Goal: Task Accomplishment & Management: Manage account settings

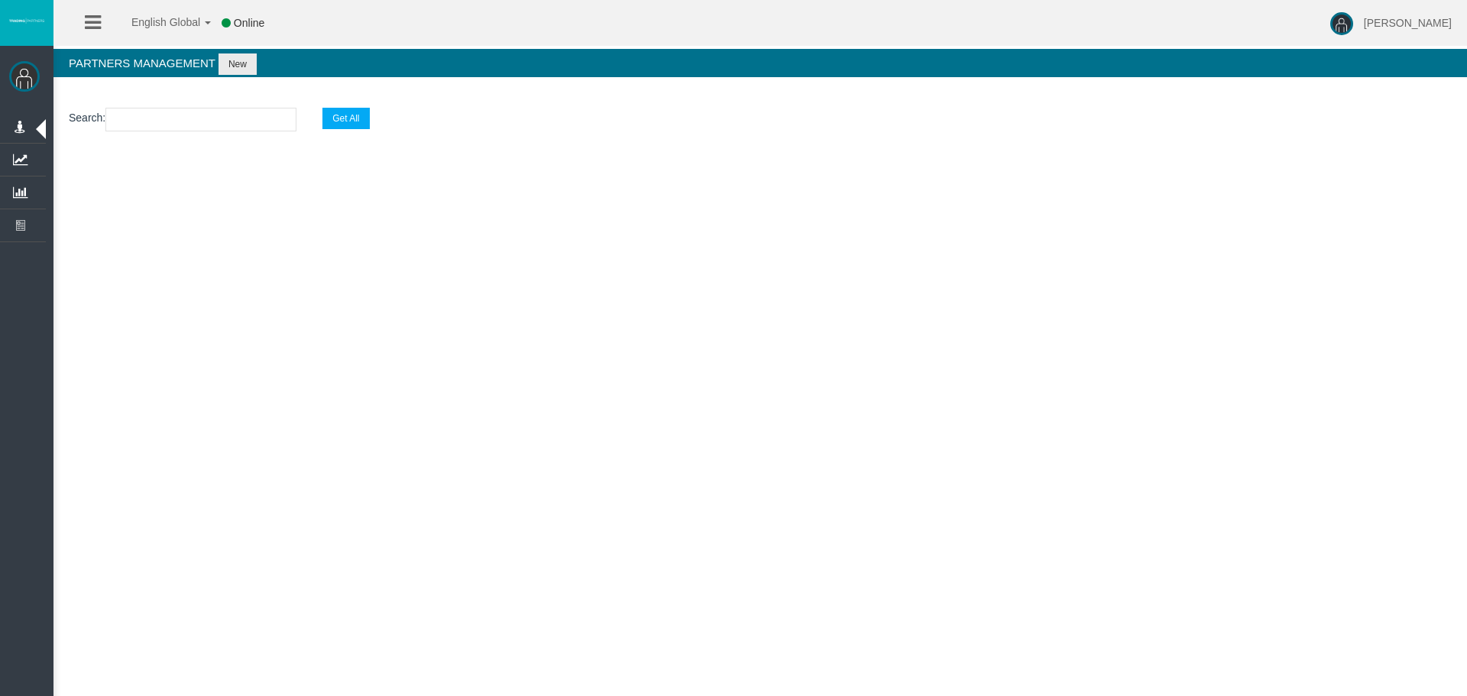
click at [167, 122] on input "text" at bounding box center [200, 120] width 191 height 24
paste input "IBarb86"
type input "IBarb86"
select select "25"
click at [226, 117] on input "IBarb86" at bounding box center [200, 120] width 191 height 24
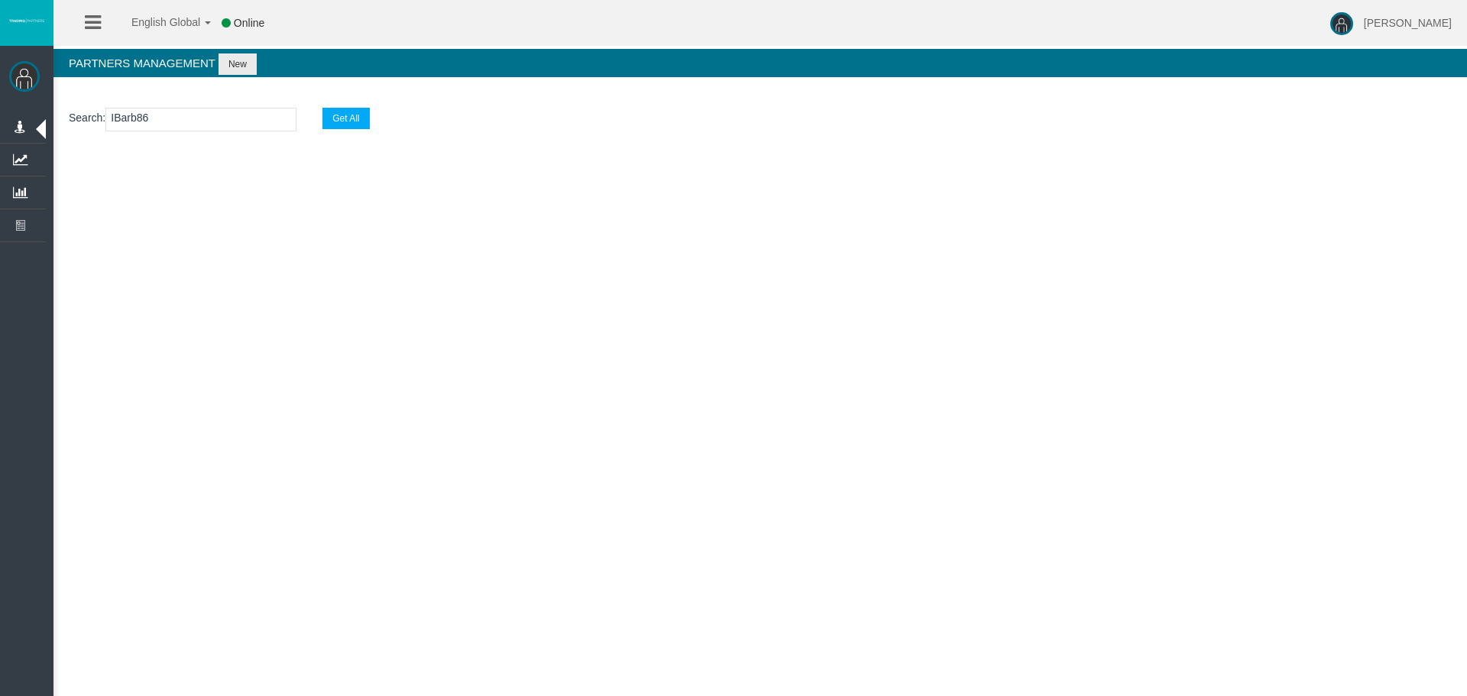
type input "IBarb86"
select select "25"
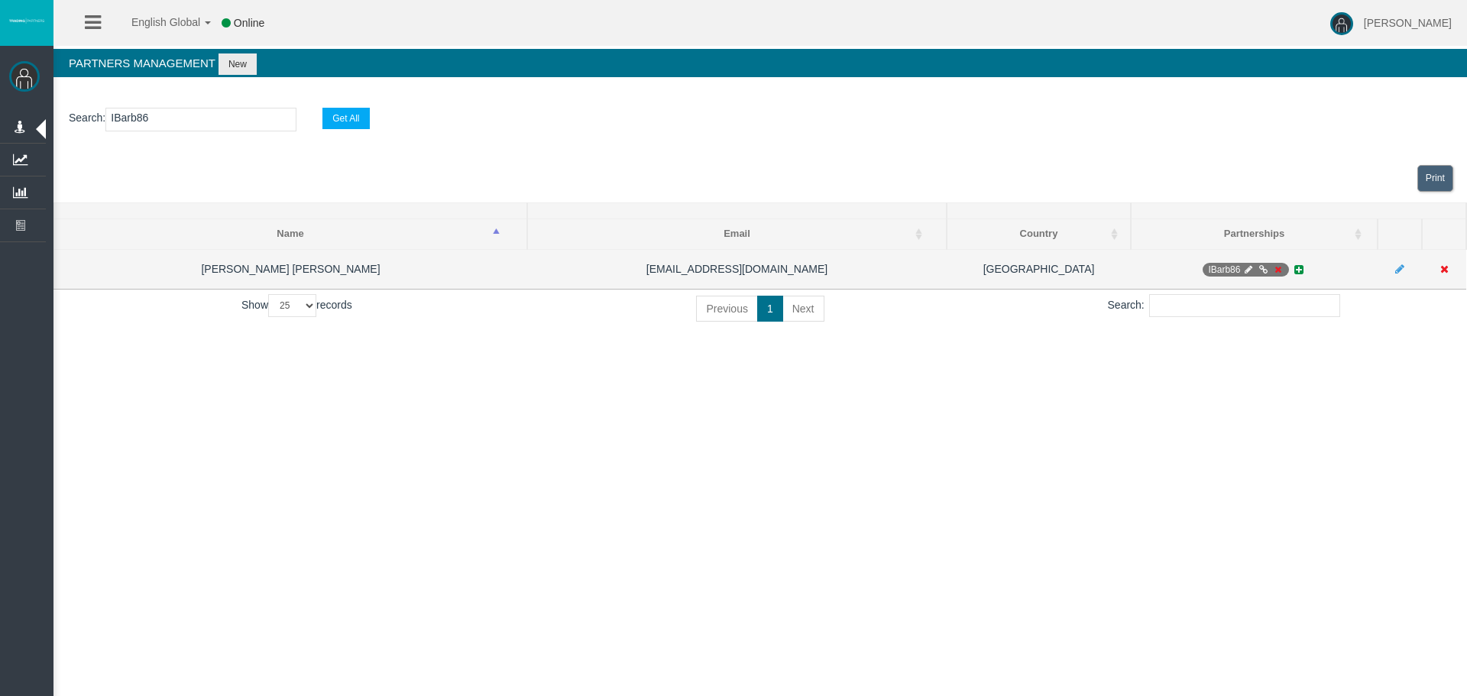
click at [1278, 269] on icon at bounding box center [1276, 269] width 11 height 9
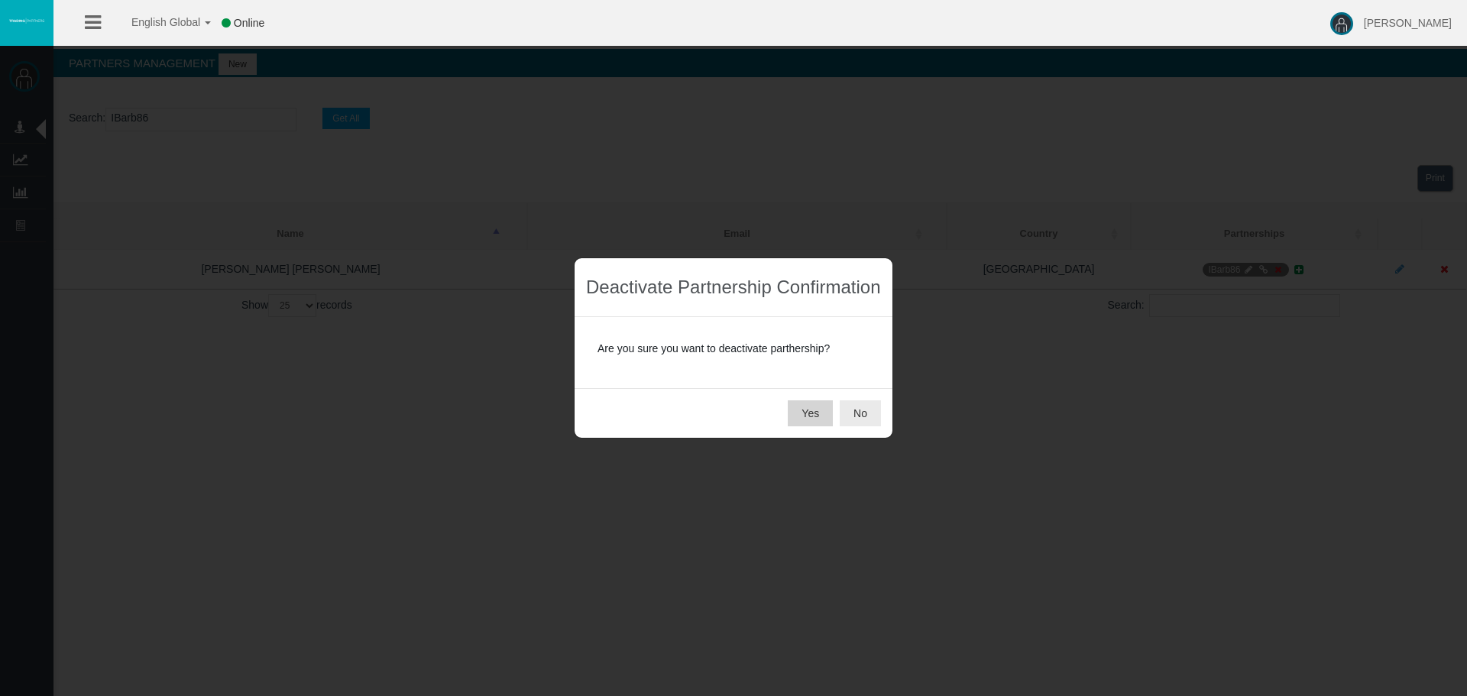
click at [828, 408] on button "Yes" at bounding box center [810, 413] width 45 height 26
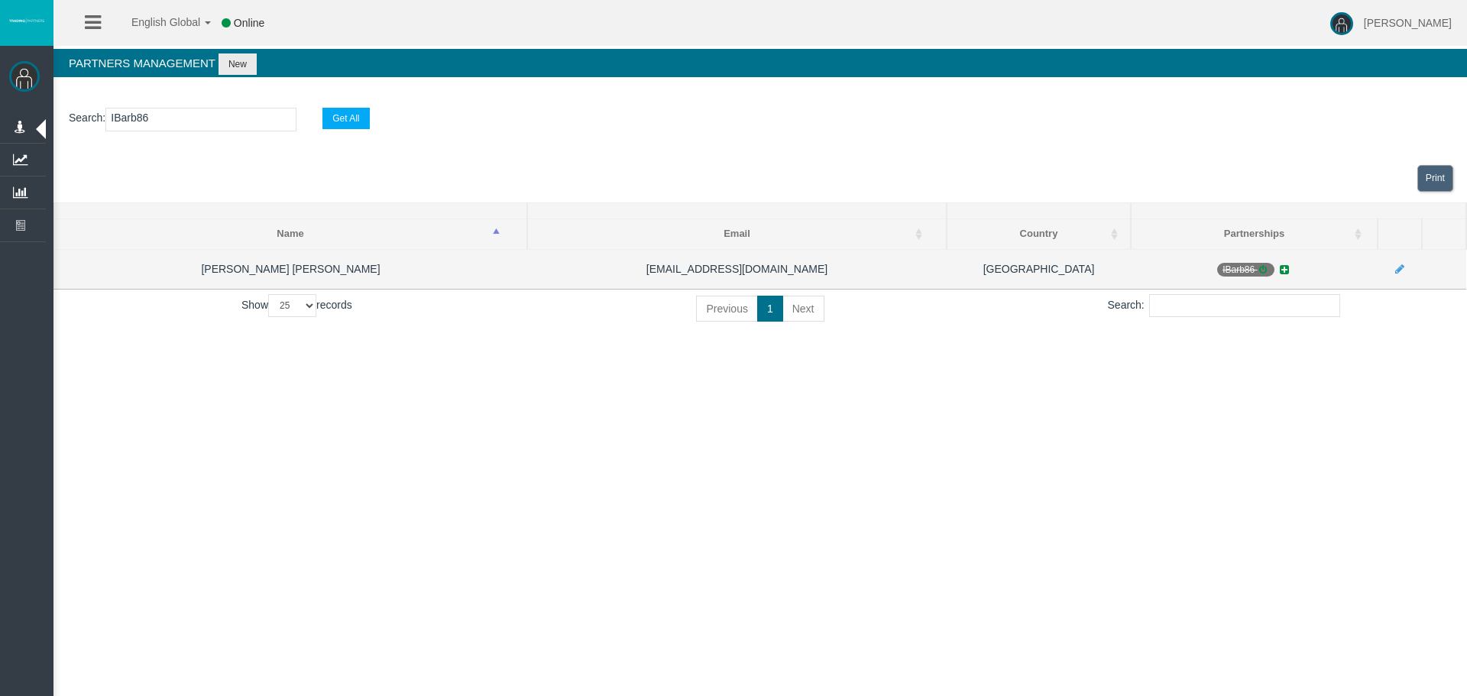
click at [1259, 266] on icon at bounding box center [1262, 269] width 11 height 9
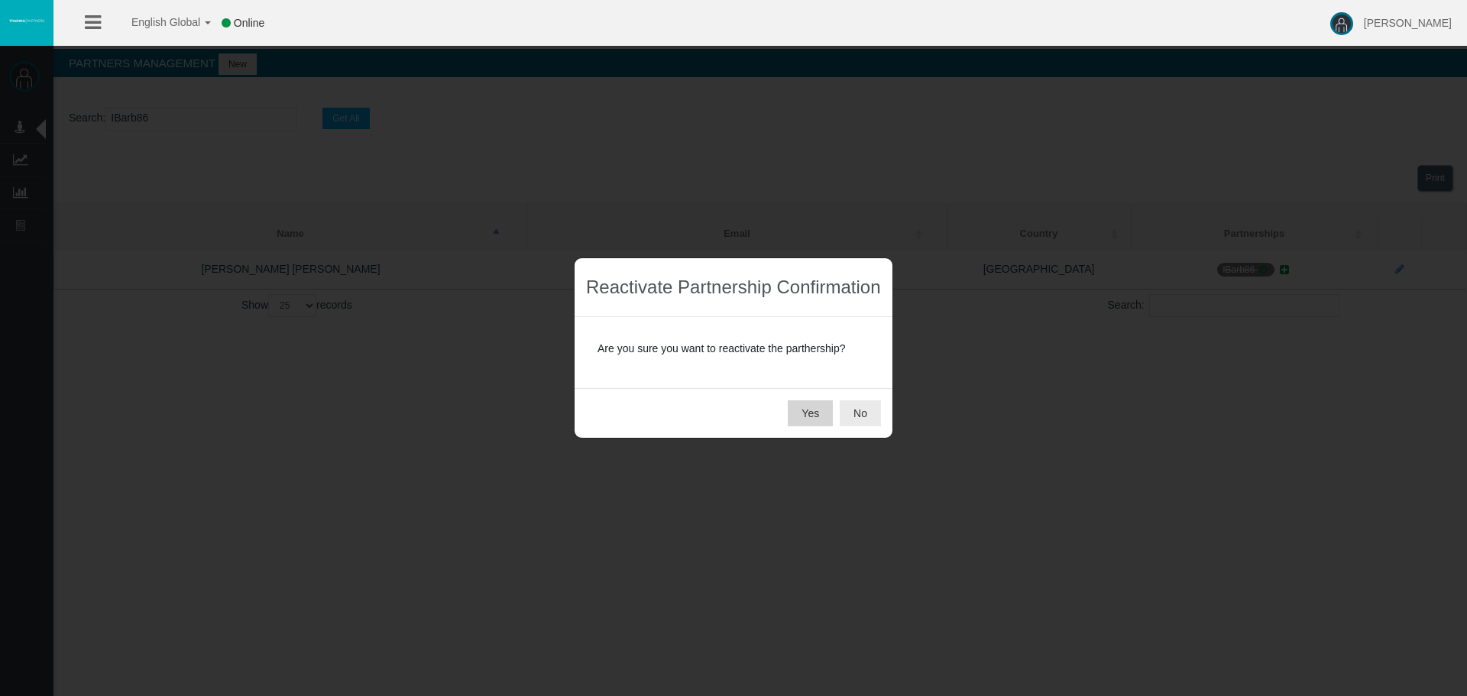
click at [807, 415] on button "Yes" at bounding box center [810, 413] width 45 height 26
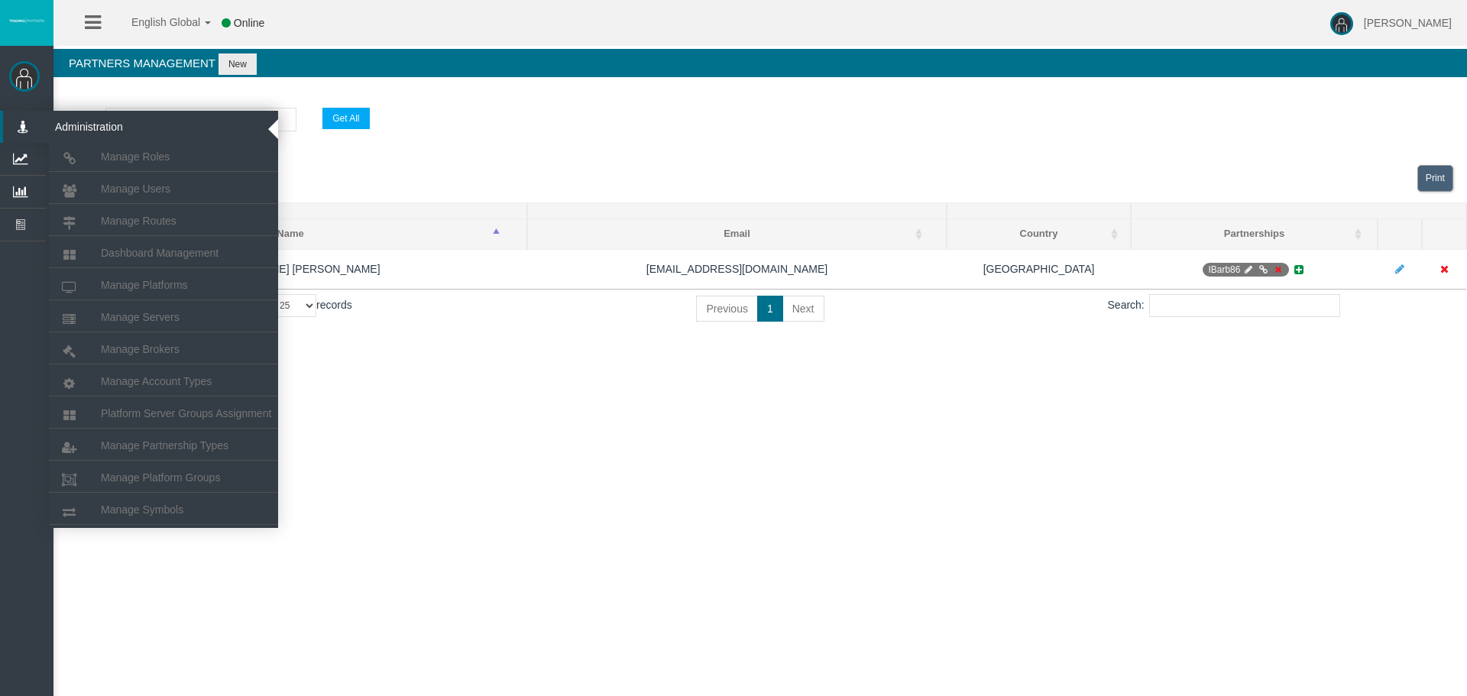
drag, startPoint x: 171, startPoint y: 122, endPoint x: 23, endPoint y: 118, distance: 148.3
click at [27, 118] on div "Leticia Patsalidou Administration Manage Roles Manage Users" at bounding box center [747, 176] width 1440 height 352
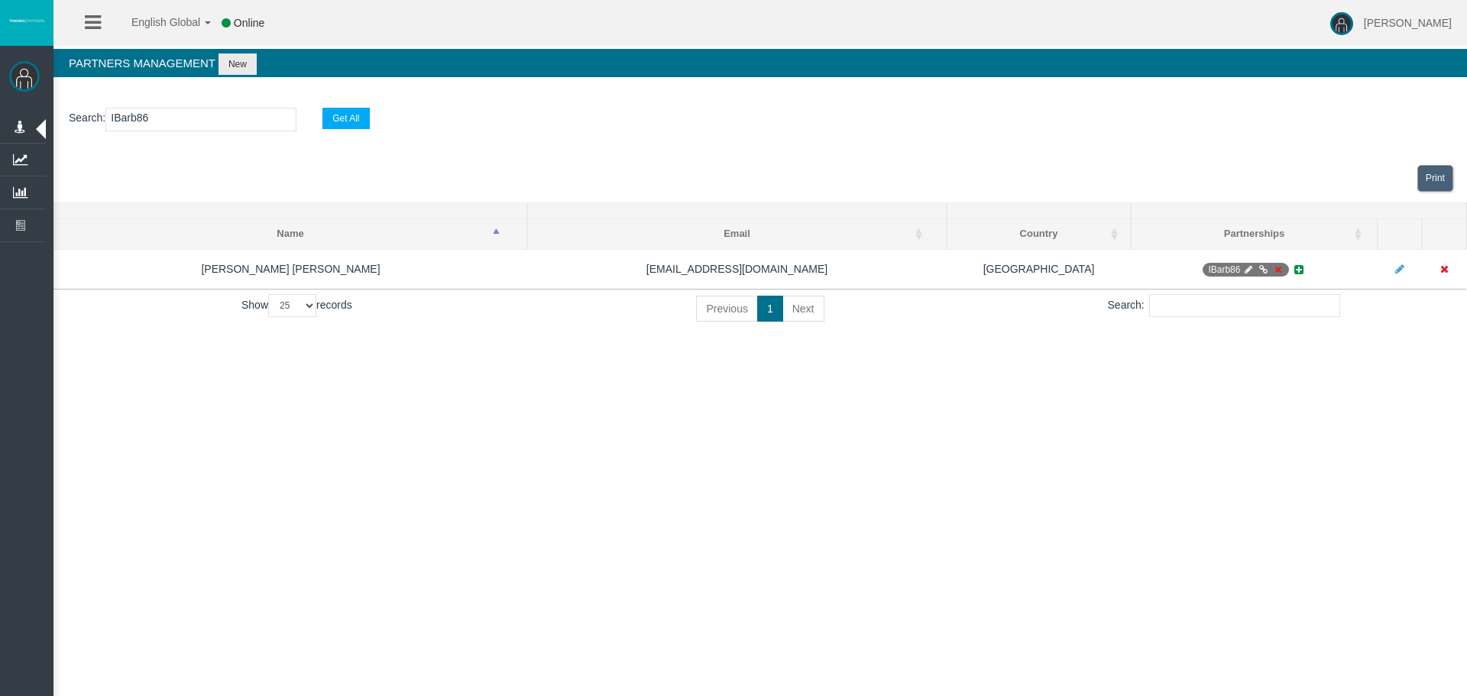
drag, startPoint x: 167, startPoint y: 118, endPoint x: -47, endPoint y: 97, distance: 214.9
click at [0, 97] on html "English Global 简体中文 English Global 日本語 한국어 Online [PERSON_NAME] Help Log Out [P…" at bounding box center [733, 348] width 1467 height 696
paste input "0yogu"
type input "IB0yogu"
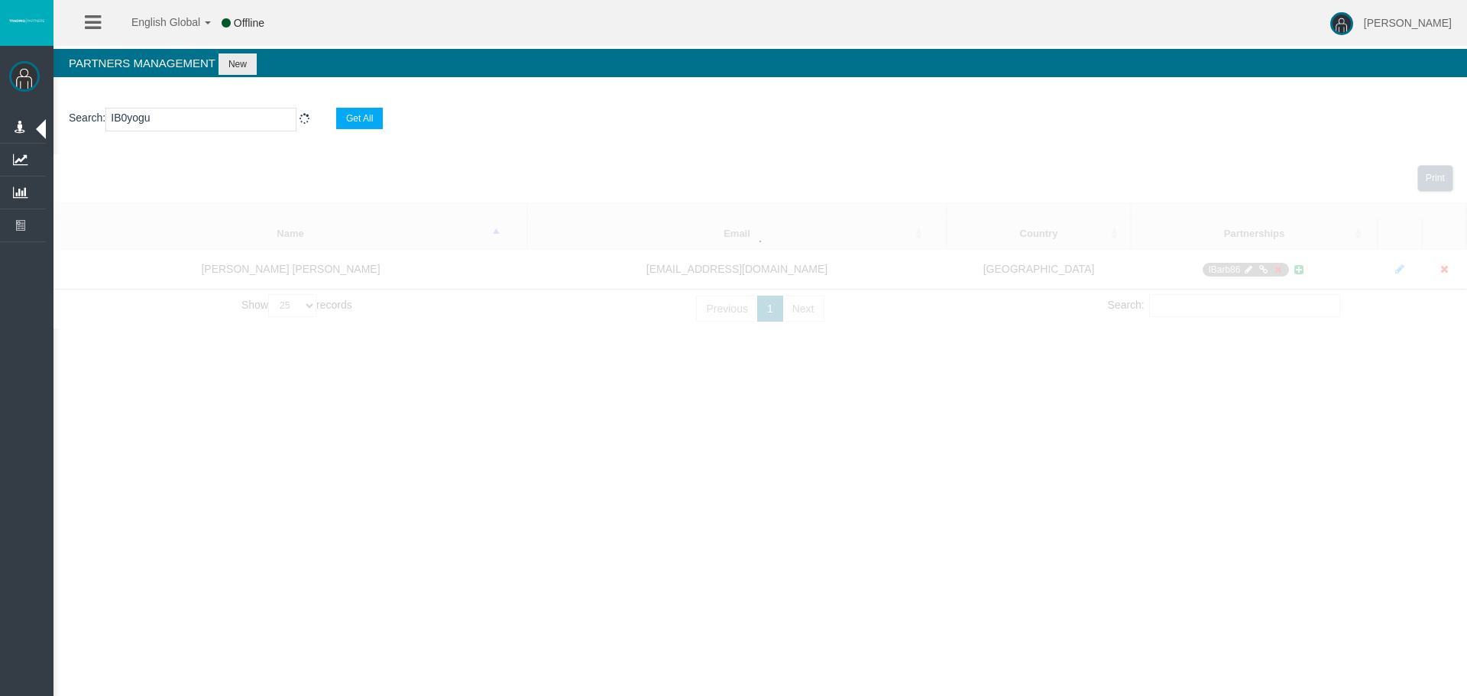
select select "25"
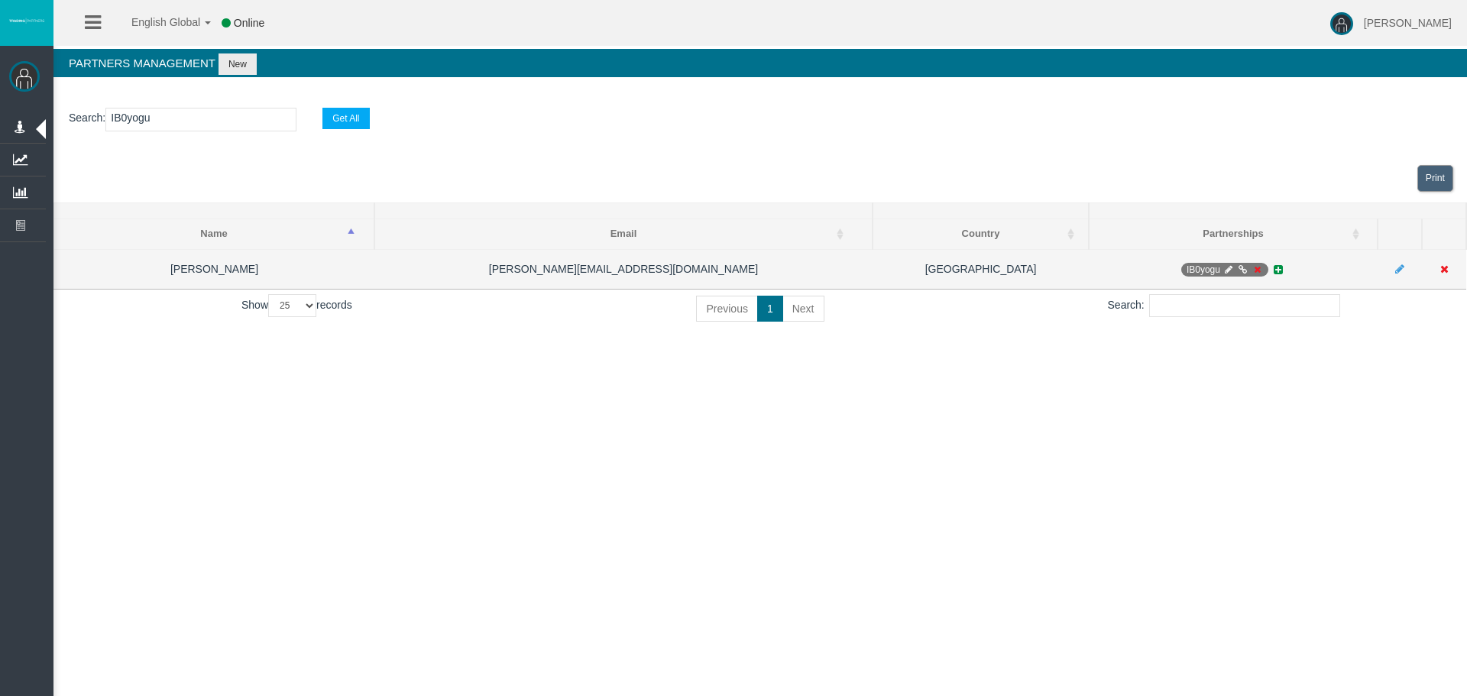
click at [1261, 268] on icon at bounding box center [1256, 269] width 11 height 9
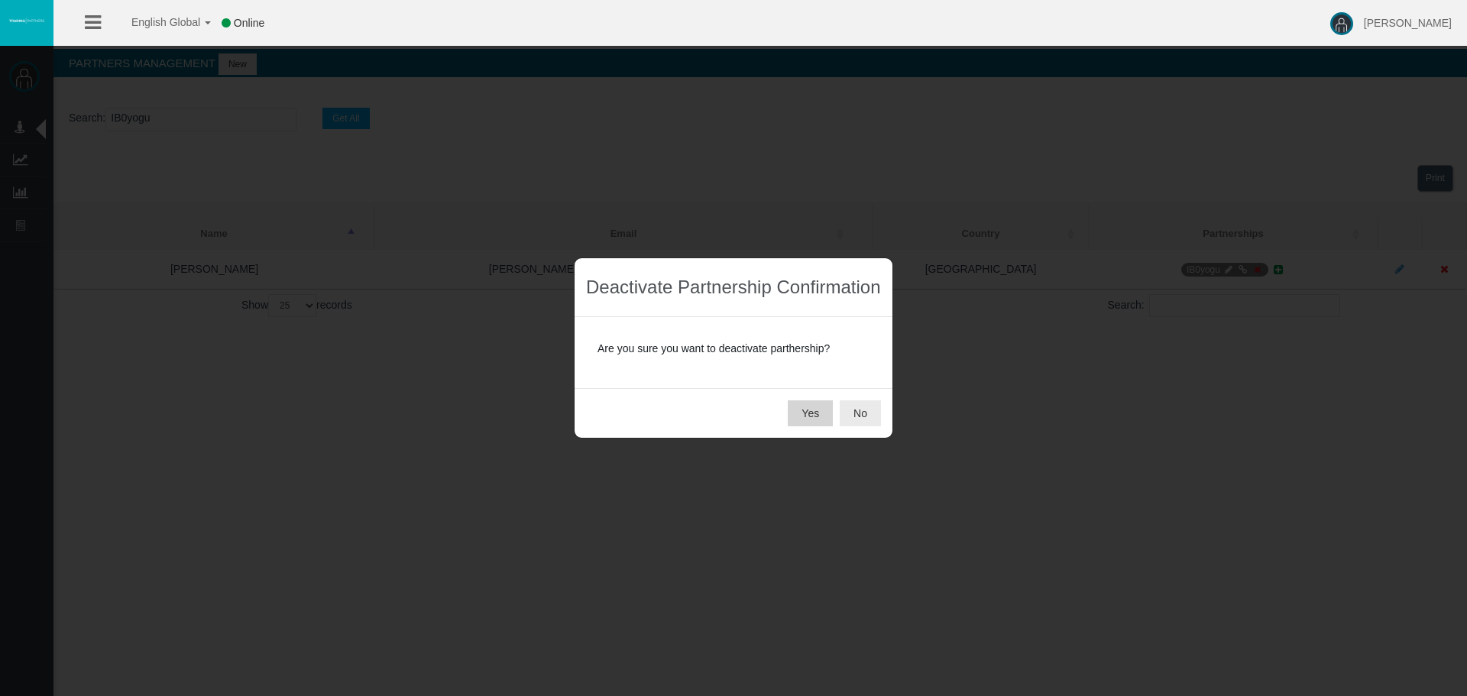
click at [801, 412] on button "Yes" at bounding box center [810, 413] width 45 height 26
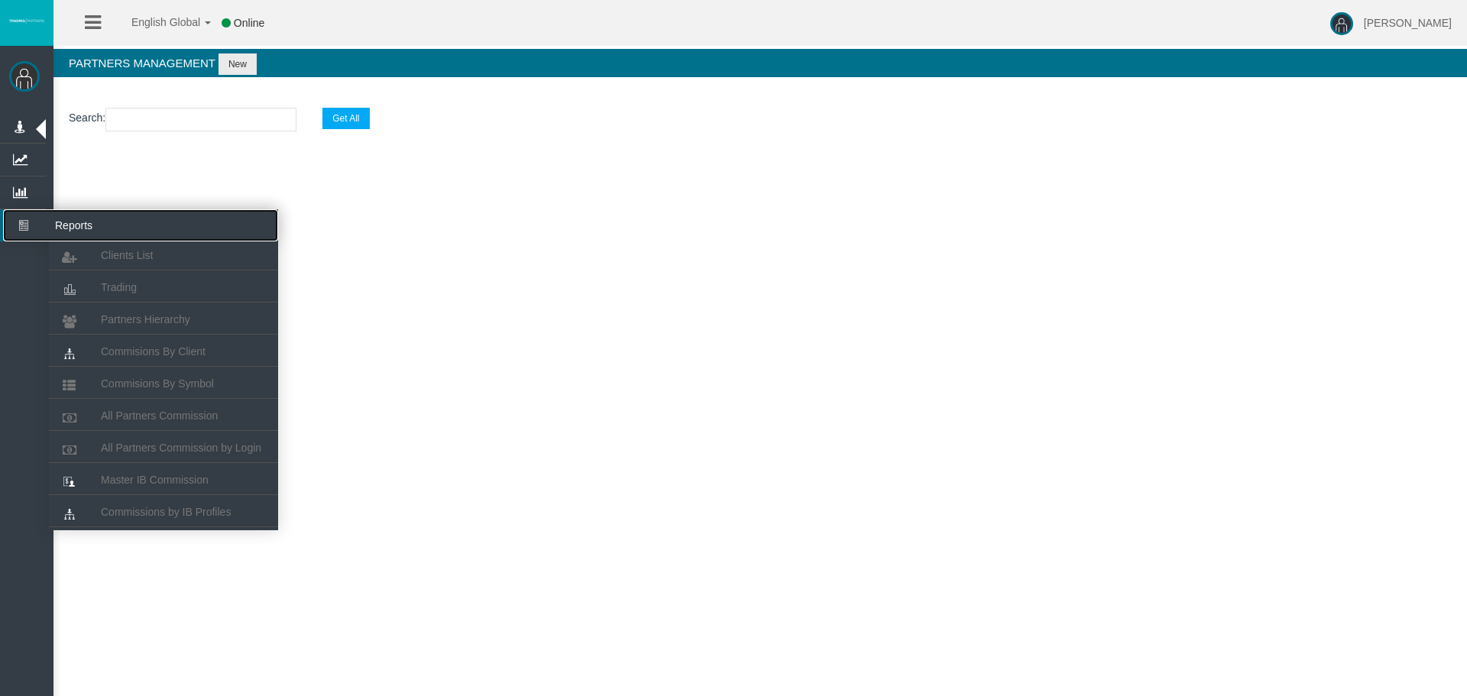
click at [31, 219] on icon at bounding box center [23, 225] width 40 height 32
click at [16, 218] on icon at bounding box center [23, 225] width 40 height 32
click at [189, 327] on link "Partners Hierarchy" at bounding box center [163, 319] width 229 height 27
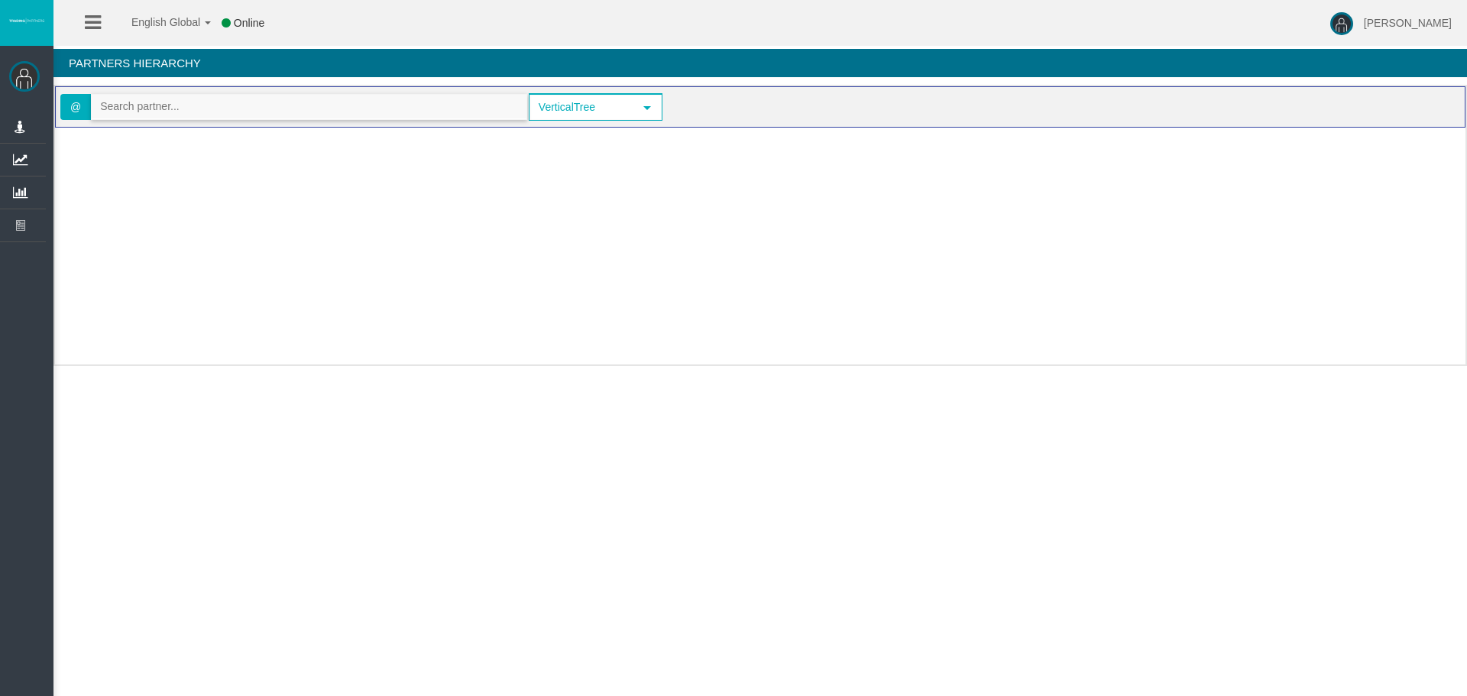
click at [248, 112] on input "text" at bounding box center [309, 107] width 435 height 24
paste input "IBarb86"
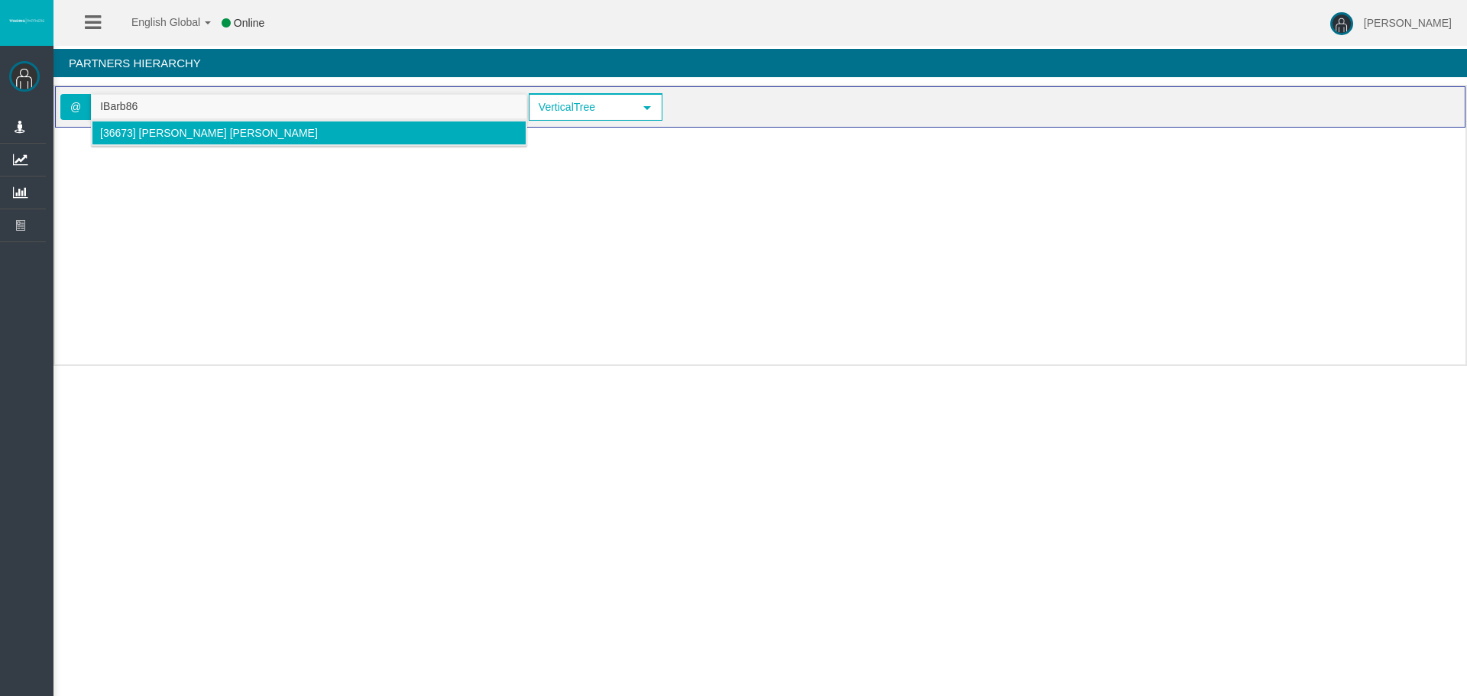
click at [264, 134] on span "[36673] [PERSON_NAME] [PERSON_NAME]" at bounding box center [209, 133] width 218 height 12
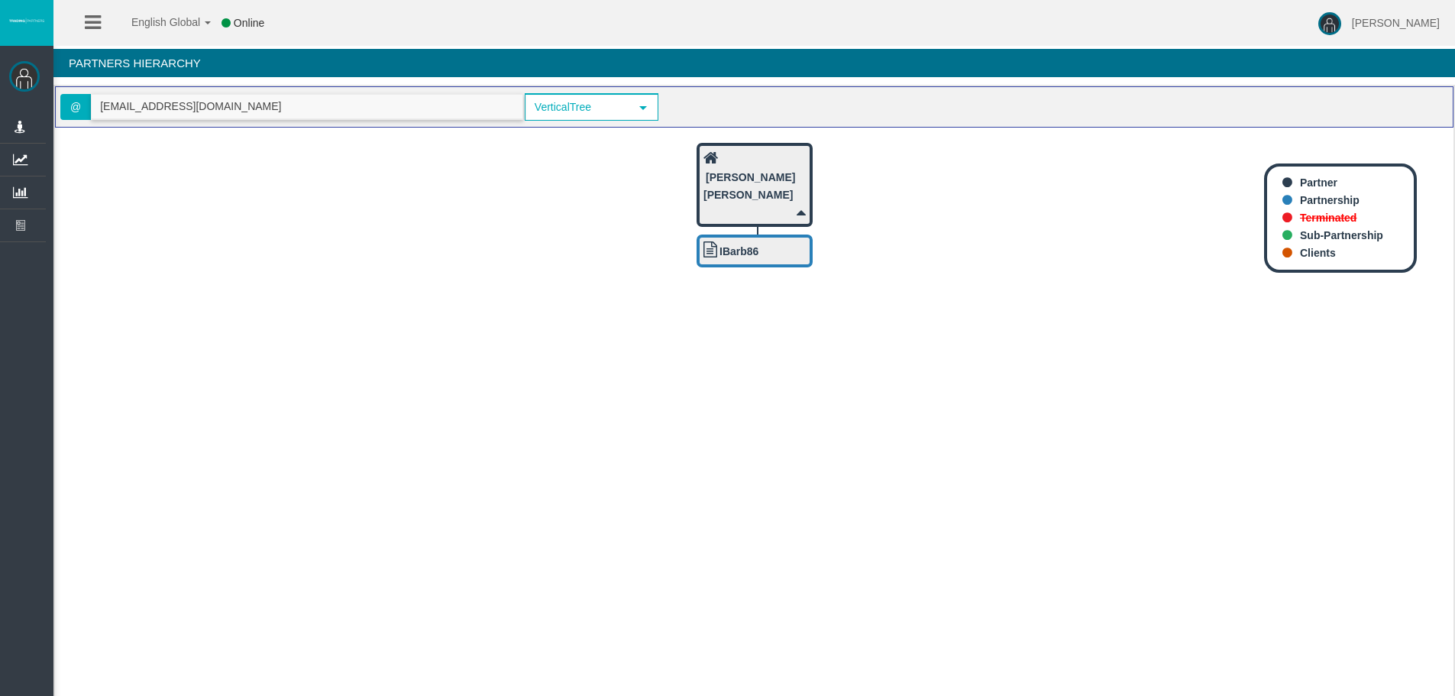
drag, startPoint x: 277, startPoint y: 99, endPoint x: -76, endPoint y: 104, distance: 352.9
click at [0, 104] on html "English Global 简体中文 English Global 日本語 한국어 Online [PERSON_NAME] Help Log Out [P…" at bounding box center [727, 348] width 1455 height 696
paste input "IB0yogu"
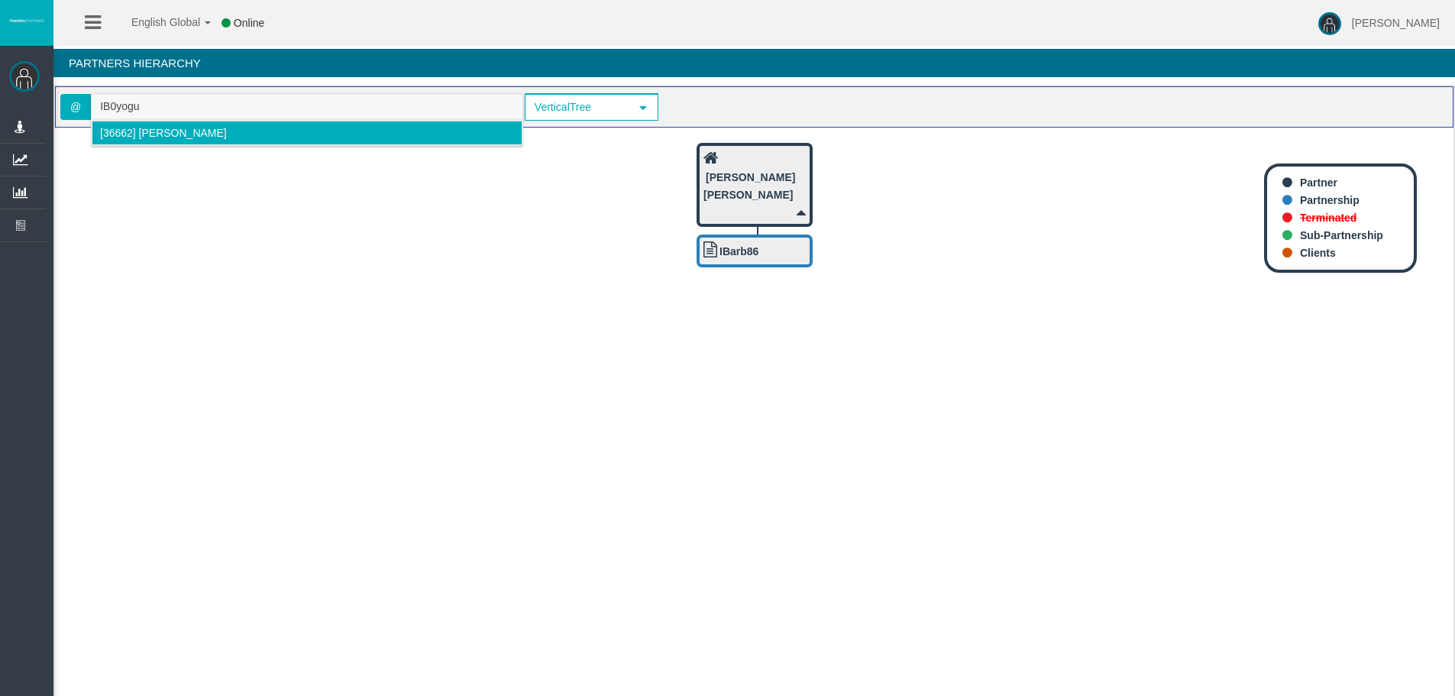
click at [167, 135] on span "[36662] [PERSON_NAME]" at bounding box center [163, 133] width 127 height 12
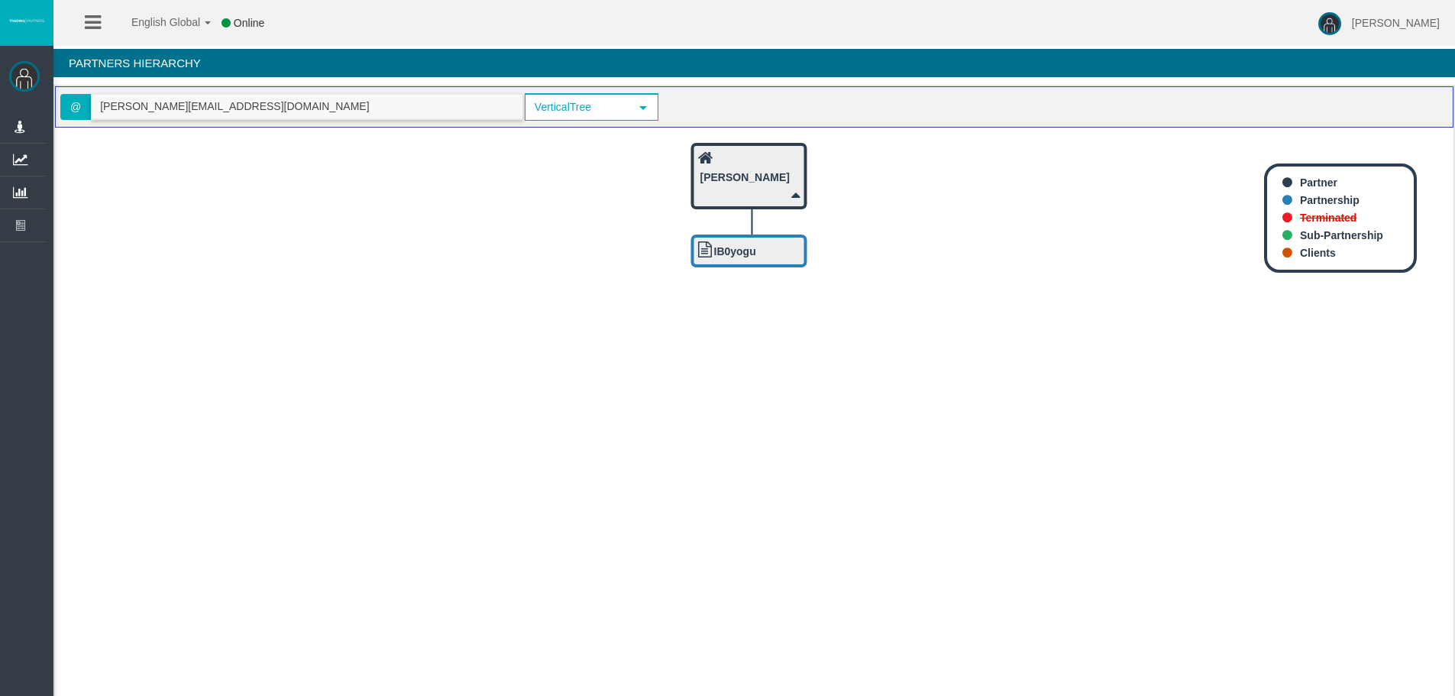
type input "[PERSON_NAME][EMAIL_ADDRESS][DOMAIN_NAME]"
